Goal: Task Accomplishment & Management: Manage account settings

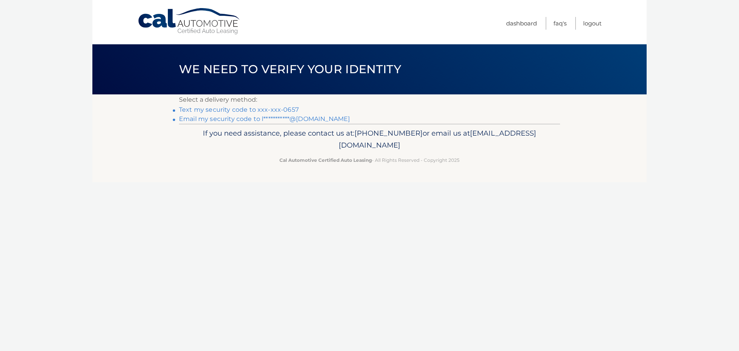
click at [221, 110] on link "Text my security code to xxx-xxx-0657" at bounding box center [239, 109] width 120 height 7
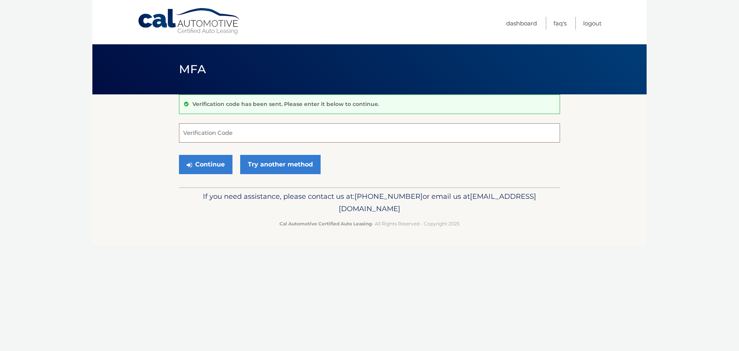
click at [222, 131] on input "Verification Code" at bounding box center [369, 132] width 381 height 19
click at [227, 132] on input "Verification Code" at bounding box center [369, 132] width 381 height 19
type input "255303"
click at [179, 155] on button "Continue" at bounding box center [206, 164] width 54 height 19
click at [196, 161] on button "Continue" at bounding box center [206, 164] width 54 height 19
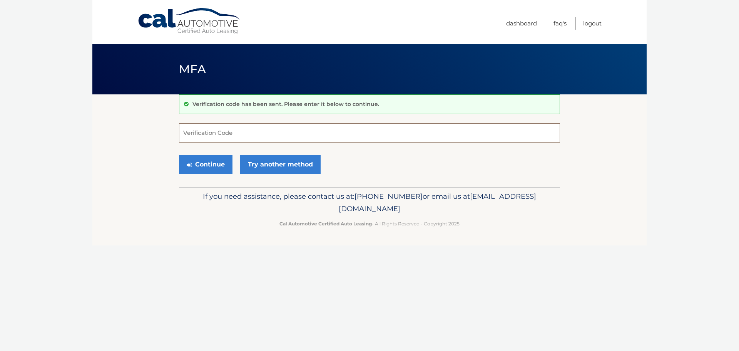
click at [215, 133] on input "Verification Code" at bounding box center [369, 132] width 381 height 19
click at [211, 129] on input "Verification Code" at bounding box center [369, 132] width 381 height 19
type input "255303"
click at [202, 164] on button "Continue" at bounding box center [206, 164] width 54 height 19
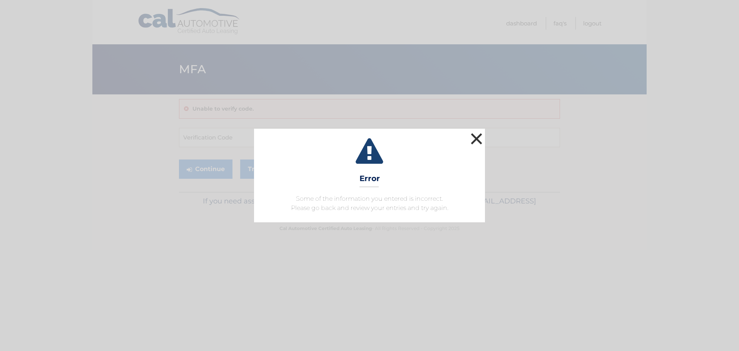
click at [476, 134] on button "×" at bounding box center [476, 138] width 15 height 15
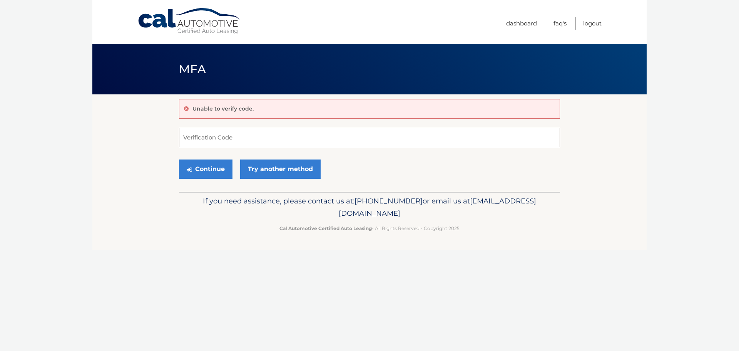
click at [207, 139] on input "Verification Code" at bounding box center [369, 137] width 381 height 19
click at [274, 171] on link "Try another method" at bounding box center [280, 168] width 80 height 19
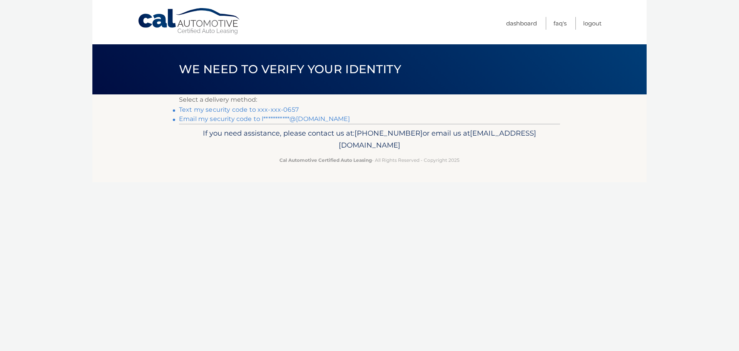
click at [253, 111] on link "Text my security code to xxx-xxx-0657" at bounding box center [239, 109] width 120 height 7
click at [527, 25] on link "Dashboard" at bounding box center [521, 23] width 31 height 13
